Goal: Connect with others: Connect with others

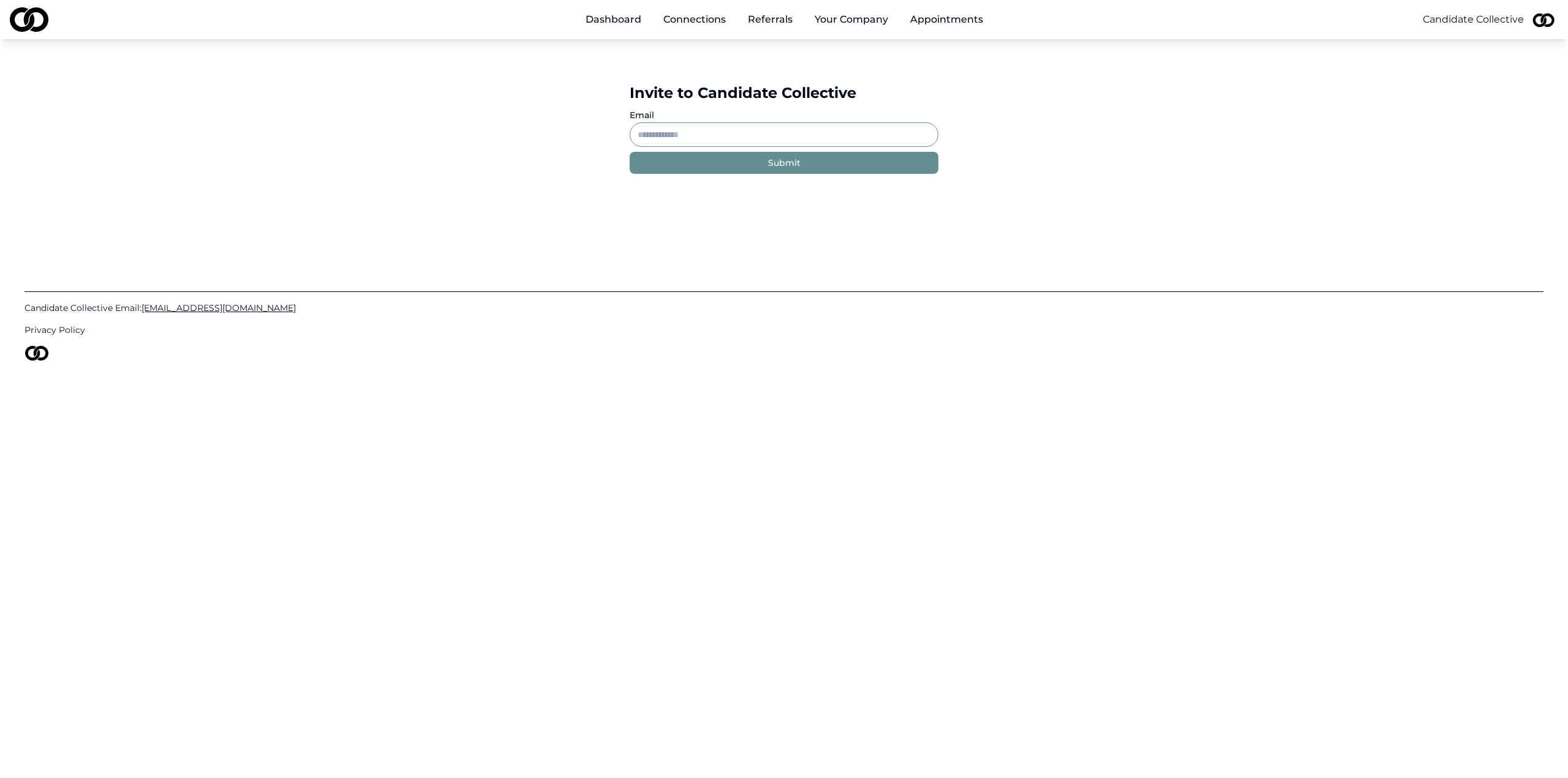
click at [599, 19] on link "Dashboard" at bounding box center [613, 19] width 75 height 25
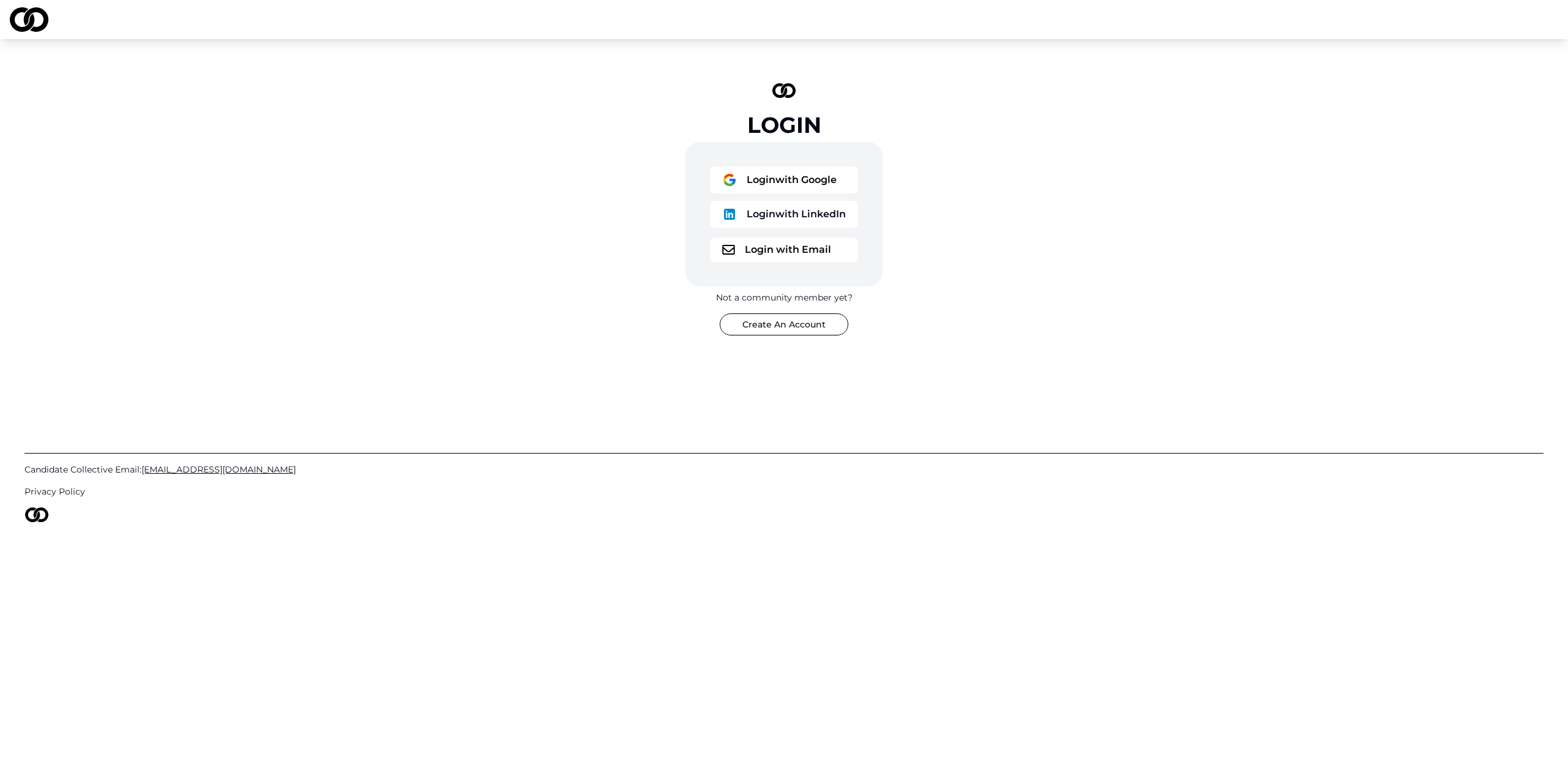
click at [788, 176] on button "Login with Google" at bounding box center [784, 180] width 148 height 27
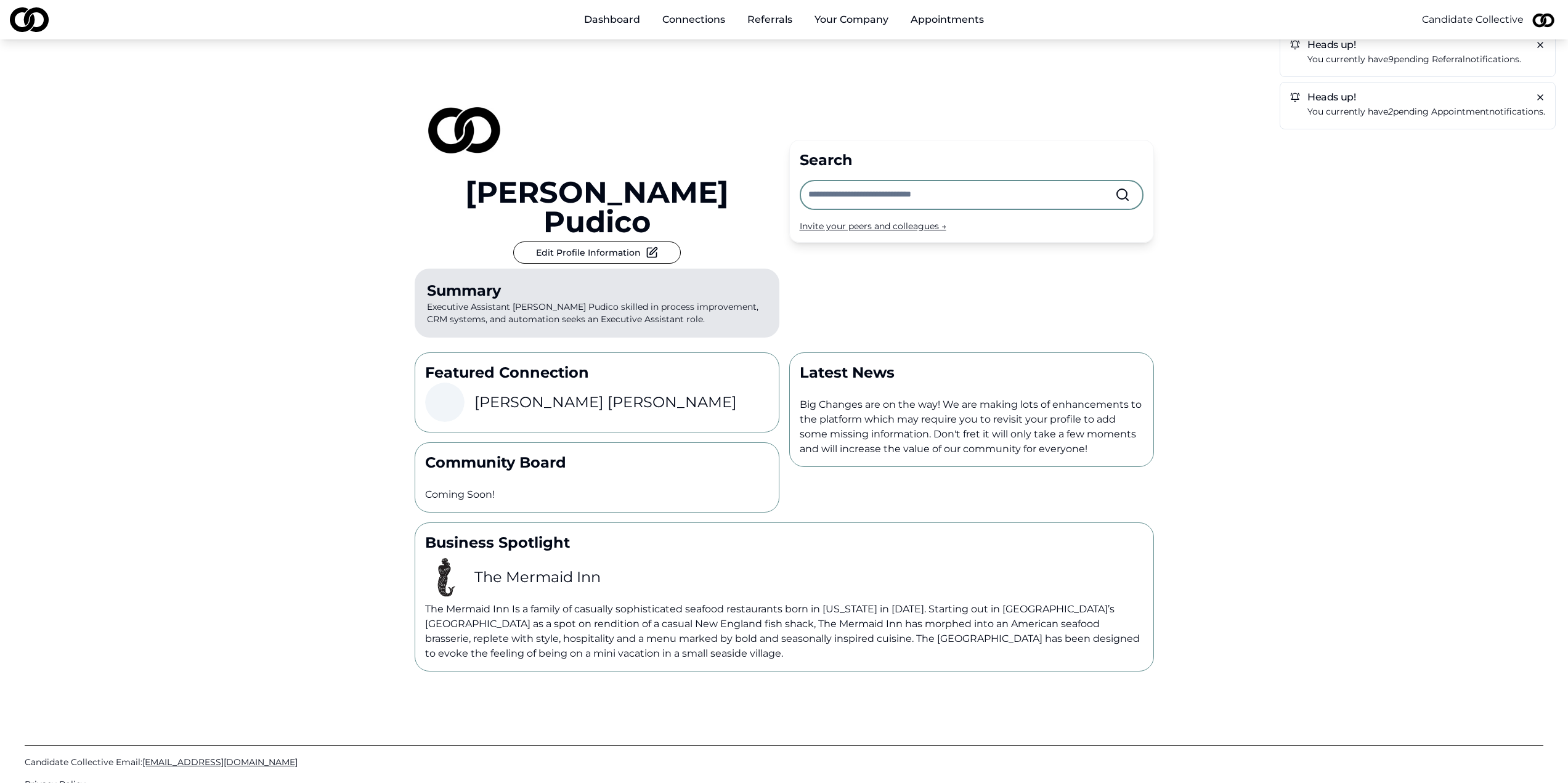
click at [1362, 62] on p "You currently have 9 pending referral notifications." at bounding box center [1426, 59] width 238 height 14
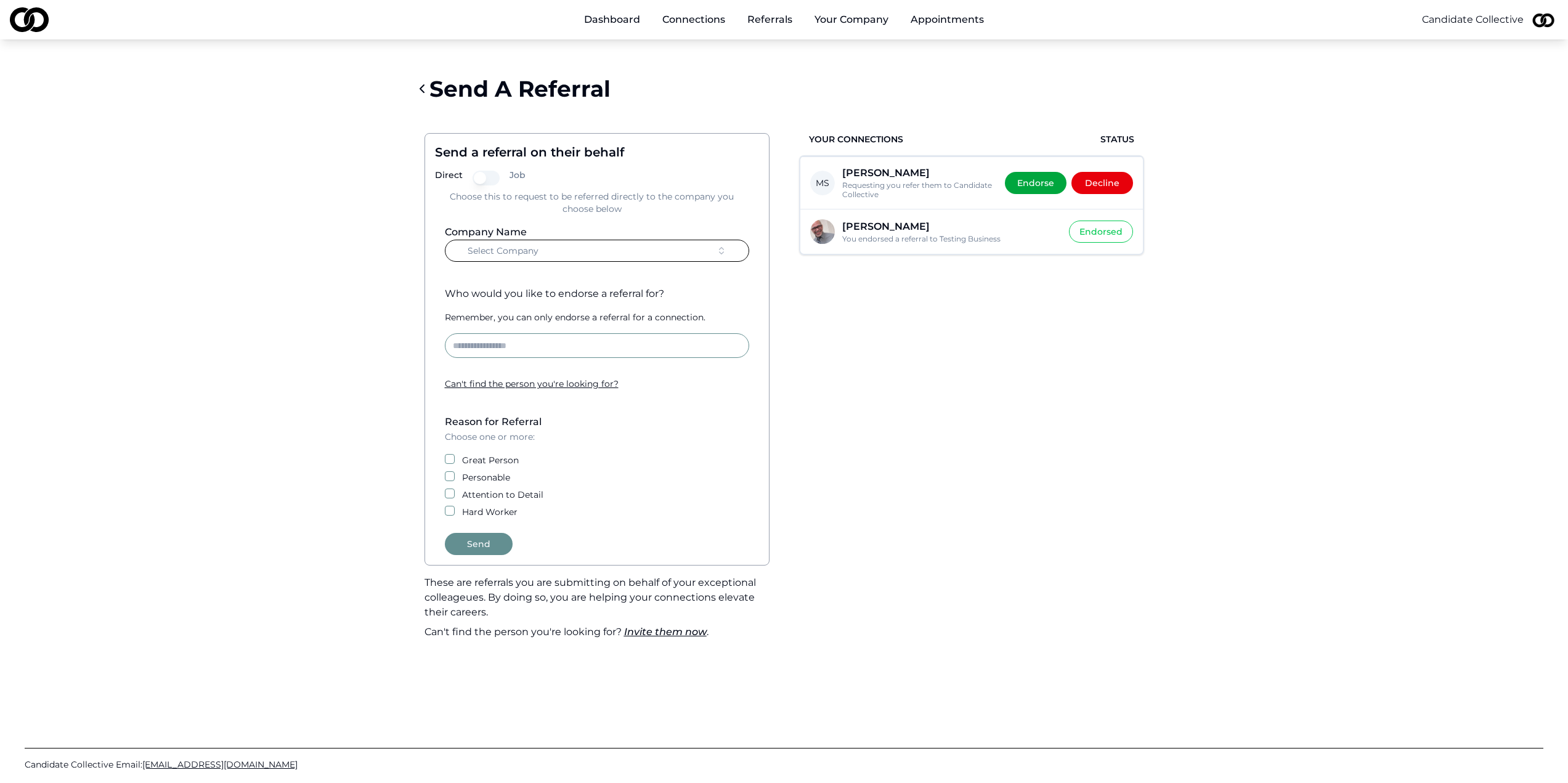
click at [697, 33] on div "Dashboard Connections Referrals Your Company Appointments Candidate Collective" at bounding box center [784, 19] width 1568 height 40
click at [695, 17] on link "Connections" at bounding box center [693, 19] width 82 height 25
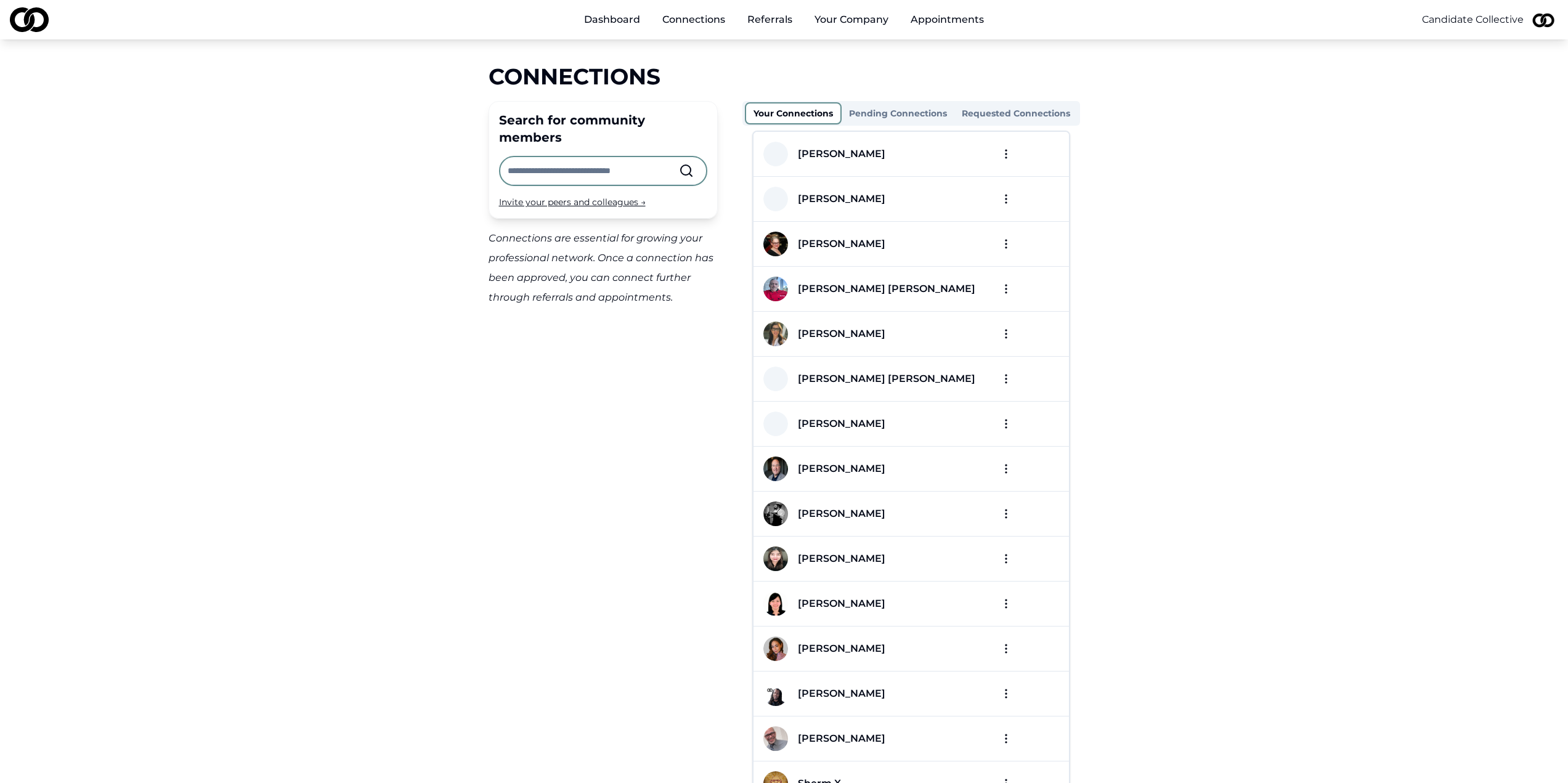
click at [1005, 151] on html "Dashboard Connections Referrals Your Company Appointments Candidate Collective …" at bounding box center [784, 391] width 1568 height 783
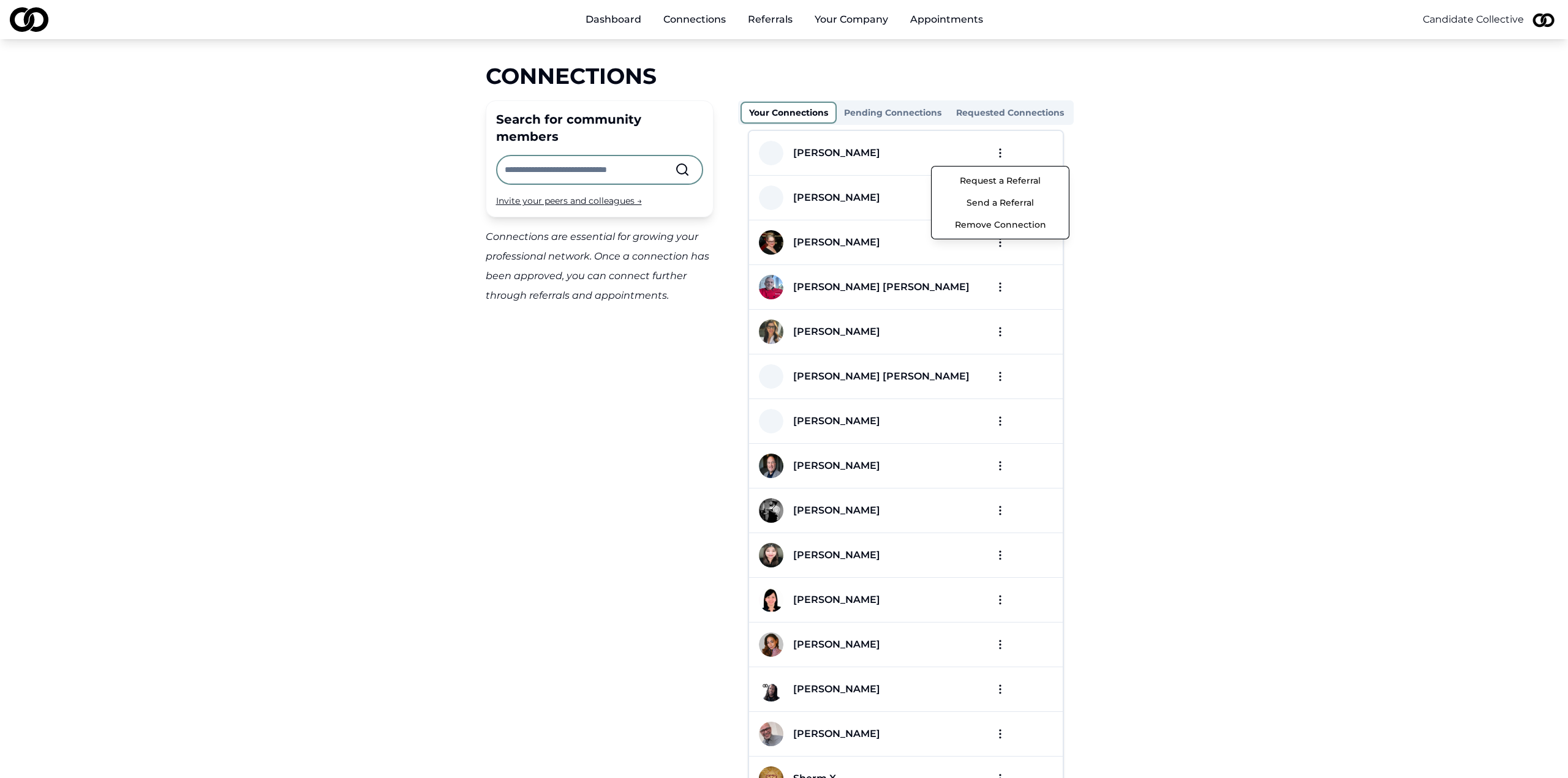
click at [1087, 136] on html "Dashboard Connections Referrals Your Company Appointments Candidate Collective …" at bounding box center [784, 389] width 1568 height 778
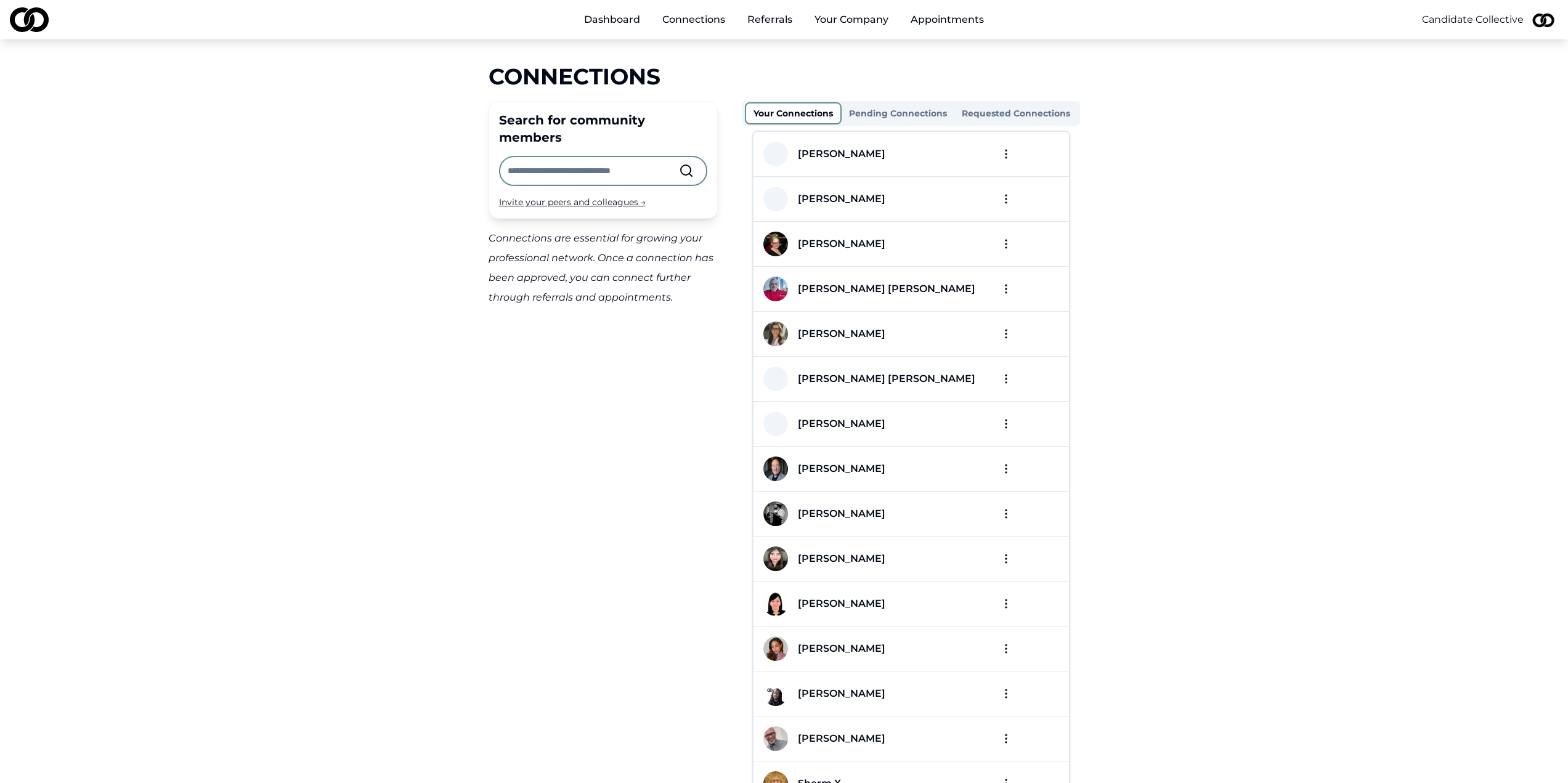
click at [827, 159] on div "Alberto Ricci" at bounding box center [841, 154] width 88 height 15
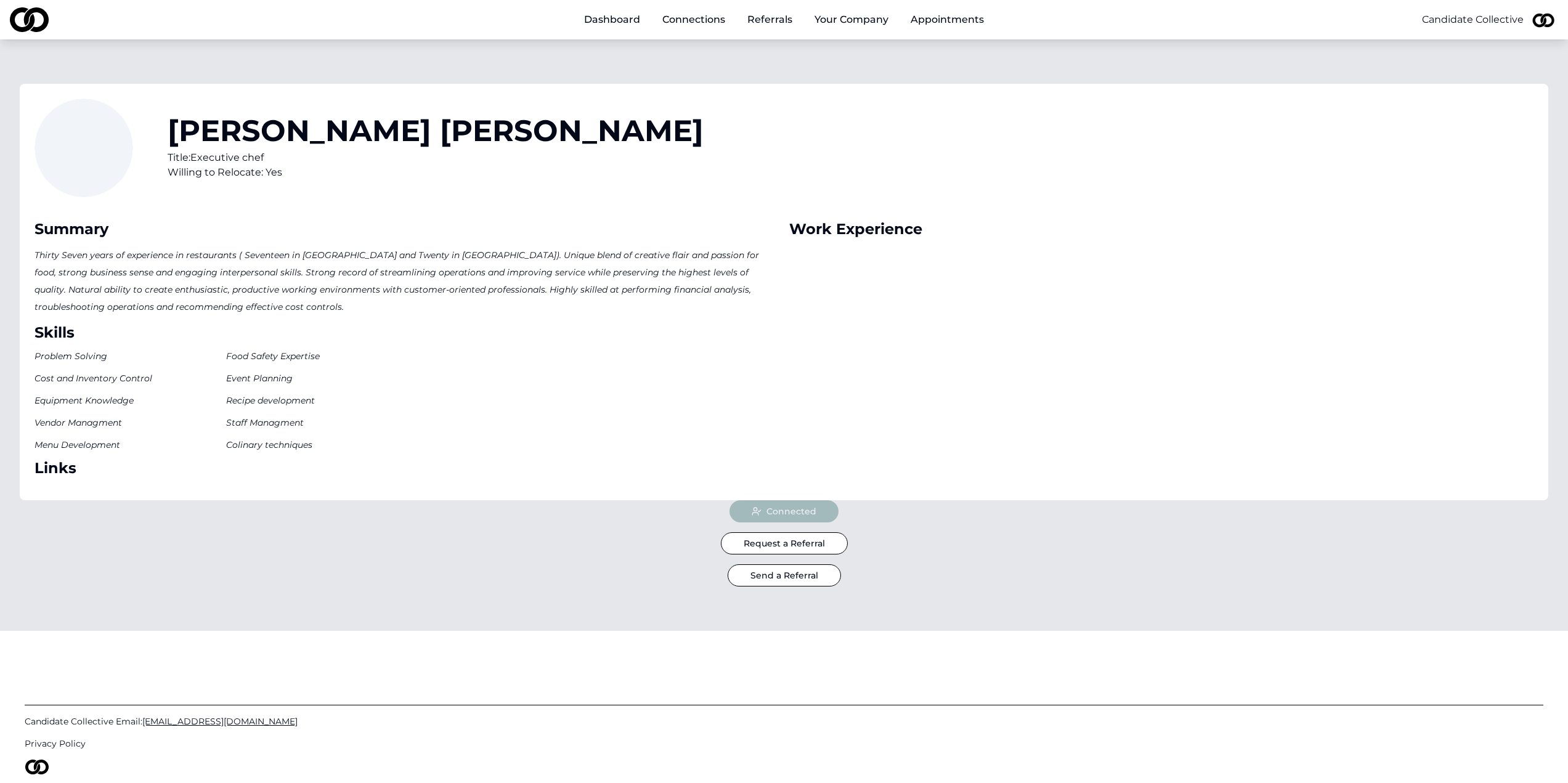
click at [932, 23] on link "Appointments" at bounding box center [947, 19] width 93 height 25
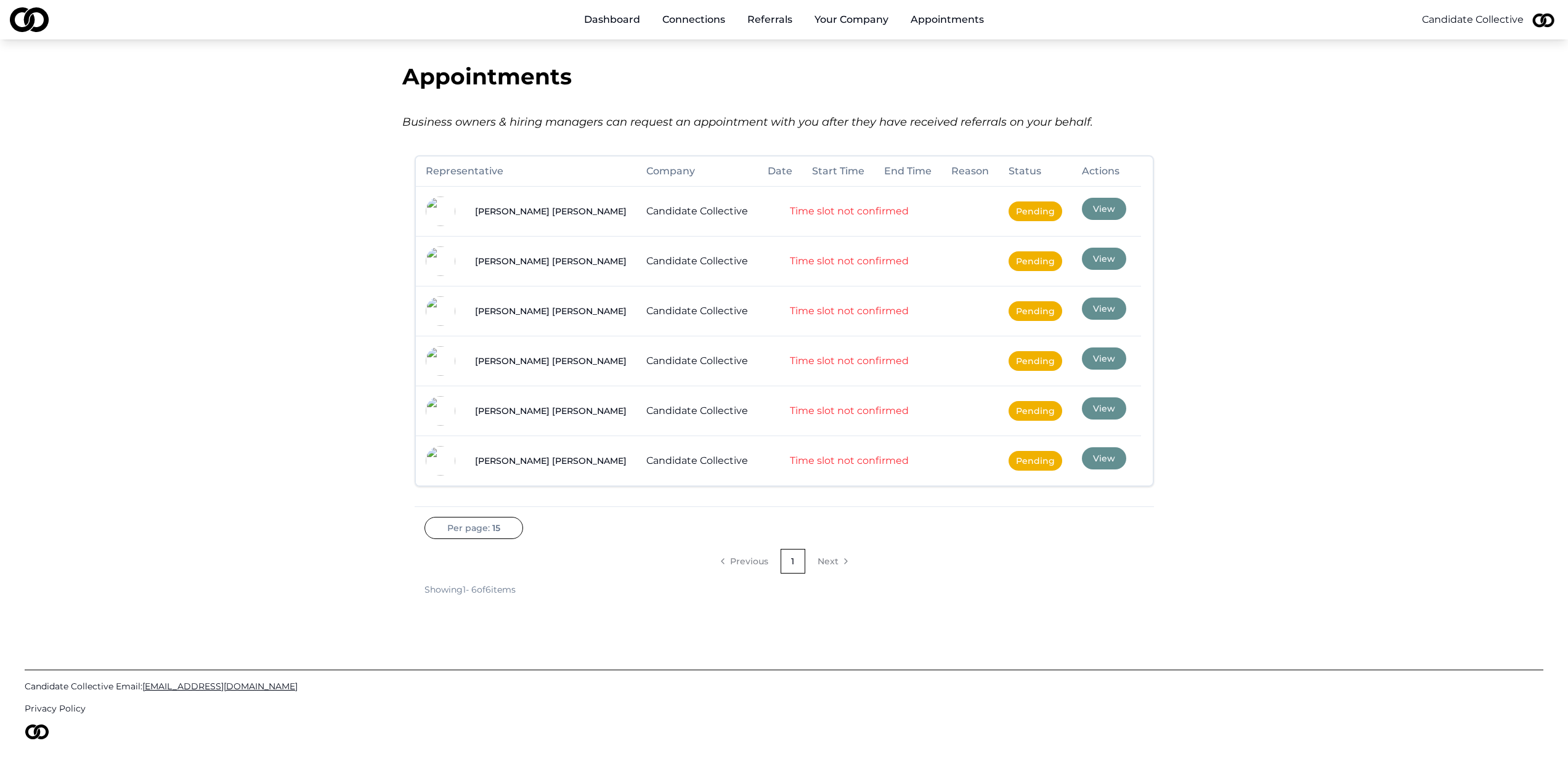
click at [623, 22] on link "Dashboard" at bounding box center [612, 19] width 76 height 25
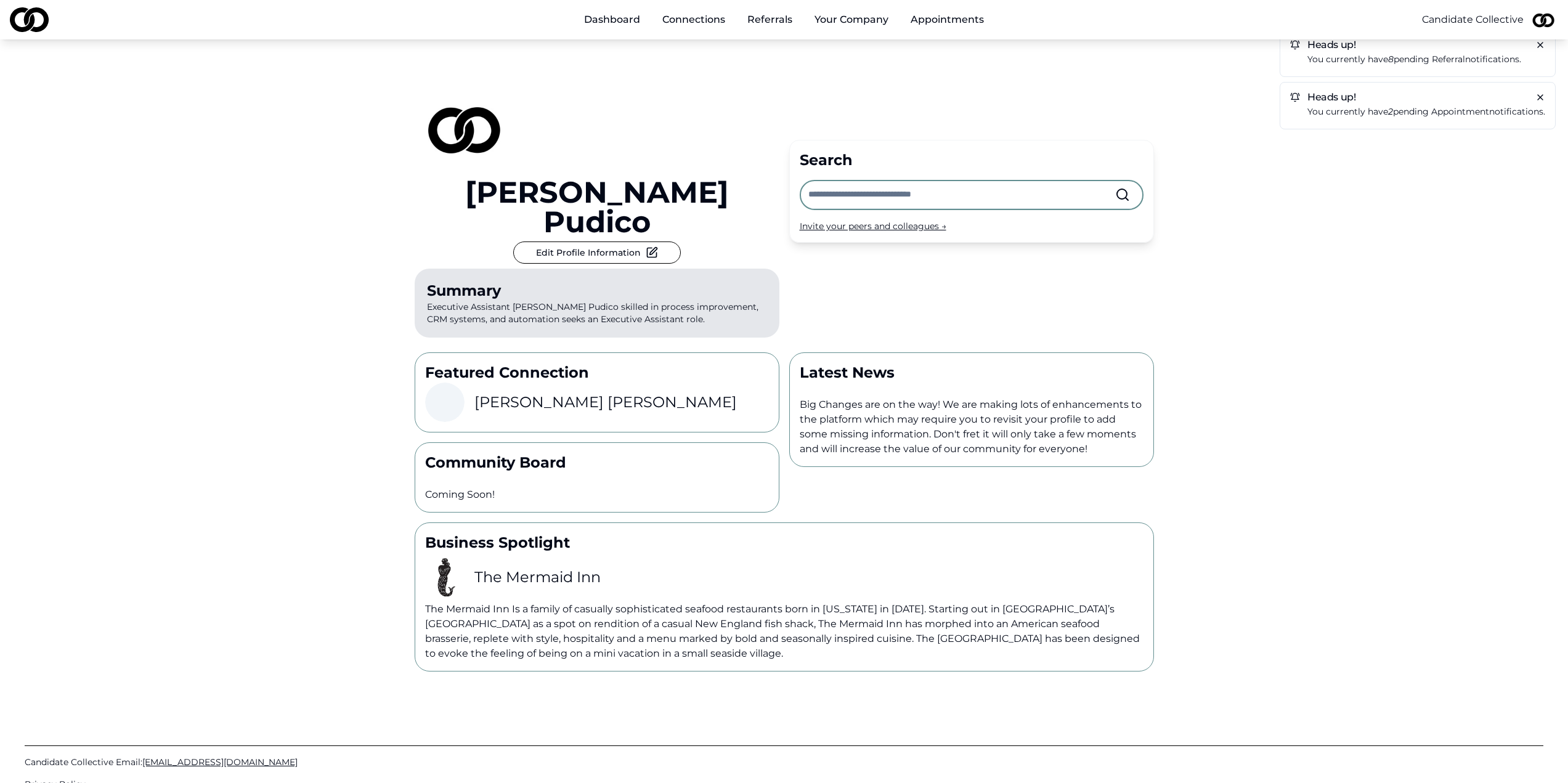
click at [527, 393] on h3 "Alberto Ricci" at bounding box center [605, 402] width 263 height 19
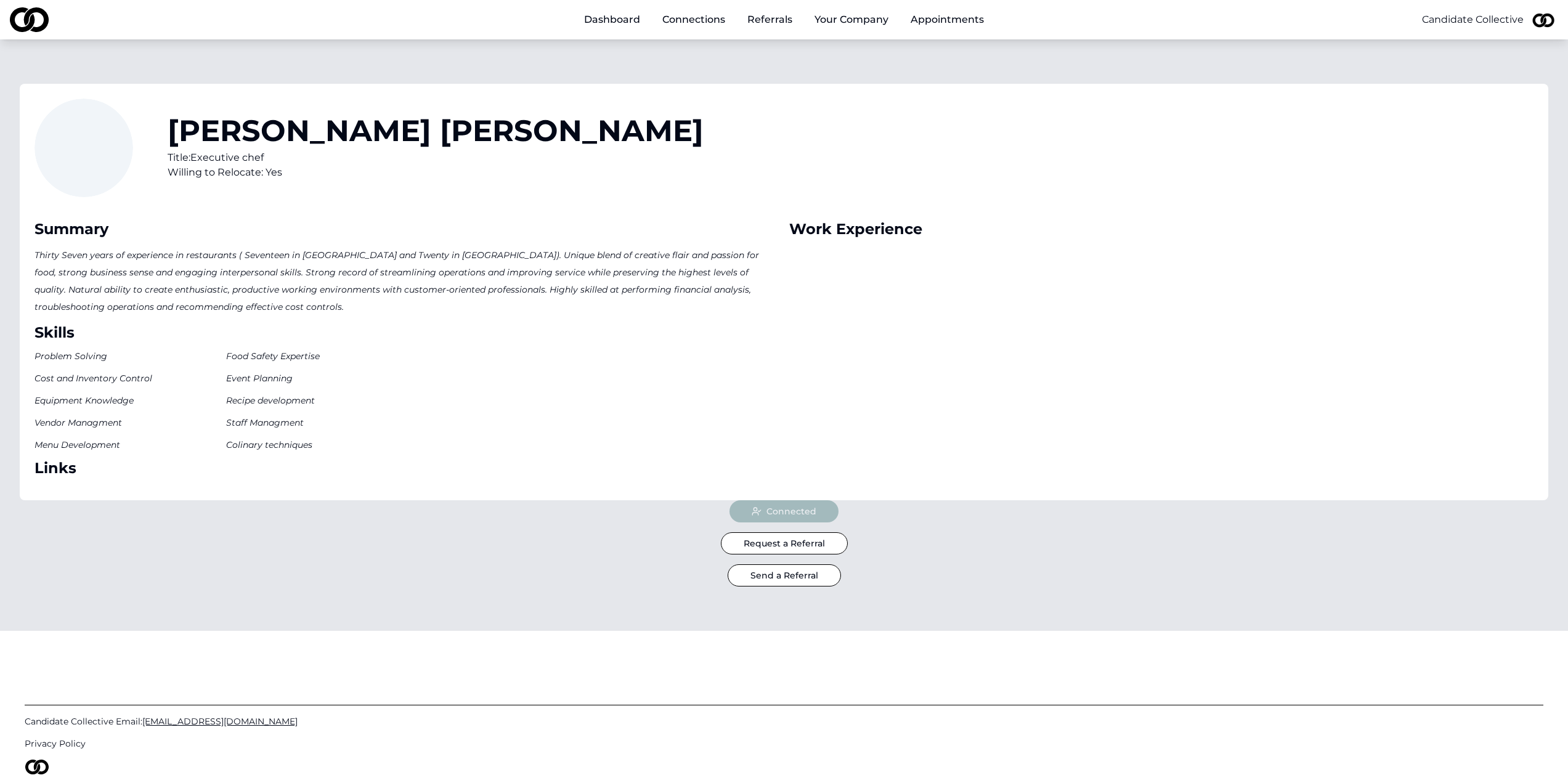
click at [595, 397] on p "Problem Solving Cost and Inventory Control Equipment Knowledge Vendor Managment…" at bounding box center [407, 401] width 745 height 101
